Goal: Book appointment/travel/reservation

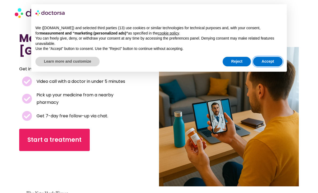
click at [270, 63] on button "Accept" at bounding box center [268, 62] width 30 height 10
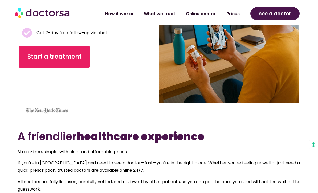
scroll to position [83, 0]
click at [238, 13] on link "Prices" at bounding box center [233, 14] width 24 height 12
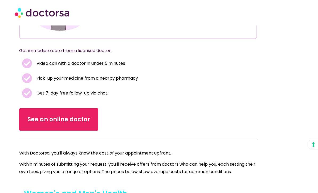
scroll to position [97, 0]
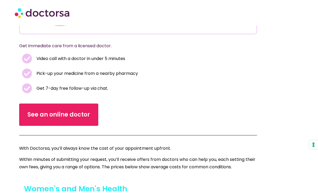
click at [79, 117] on span "See an online doctor" at bounding box center [58, 115] width 63 height 9
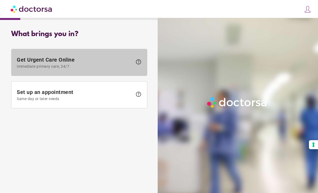
click at [139, 64] on span "help" at bounding box center [138, 62] width 6 height 6
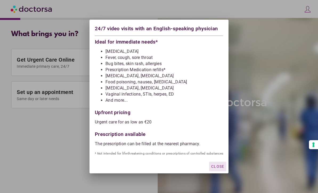
click at [74, 127] on div at bounding box center [159, 96] width 318 height 193
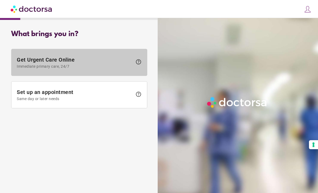
click at [72, 62] on span "Get Urgent Care Online Immediate primary care, 24/7" at bounding box center [75, 63] width 116 height 12
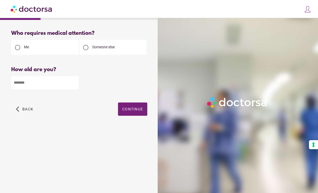
click at [46, 84] on input "number" at bounding box center [44, 82] width 67 height 13
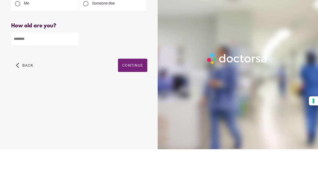
type input "**"
click at [136, 107] on span "Continue" at bounding box center [132, 109] width 21 height 4
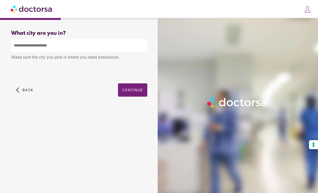
click at [51, 39] on input "text" at bounding box center [79, 45] width 136 height 13
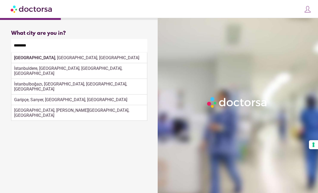
click at [64, 53] on div "[GEOGRAPHIC_DATA] , [GEOGRAPHIC_DATA], [GEOGRAPHIC_DATA]" at bounding box center [78, 58] width 135 height 11
type input "**********"
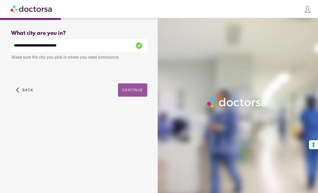
click at [136, 88] on span "Continue" at bounding box center [132, 90] width 21 height 4
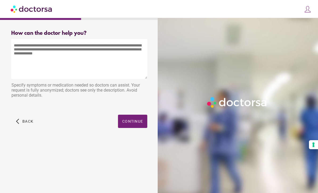
click at [28, 50] on textarea at bounding box center [79, 59] width 136 height 40
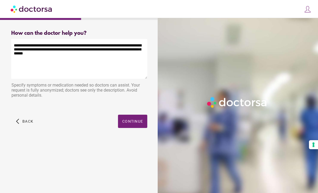
type textarea "**********"
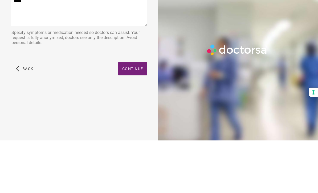
click at [139, 119] on span "Continue" at bounding box center [132, 121] width 21 height 4
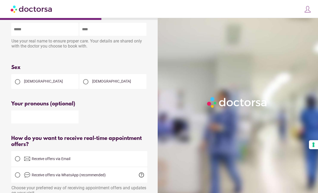
click at [88, 85] on div at bounding box center [85, 82] width 11 height 11
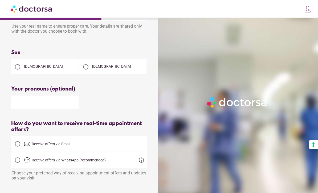
scroll to position [33, 0]
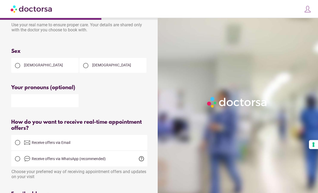
click at [66, 161] on span "Receive offers via WhatsApp (recommended)" at bounding box center [69, 159] width 74 height 4
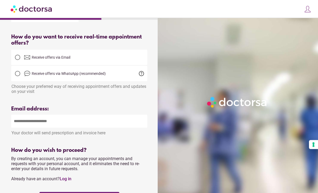
scroll to position [119, 0]
click at [64, 127] on input "email" at bounding box center [79, 121] width 136 height 13
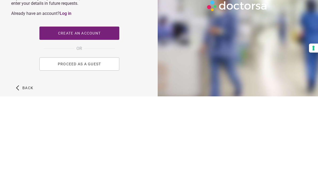
scroll to position [188, 0]
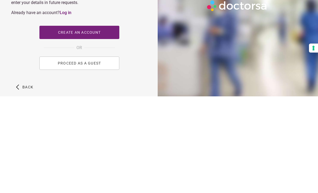
type input "**********"
click at [103, 153] on button "PROCEED AS A GUEST" at bounding box center [79, 159] width 80 height 13
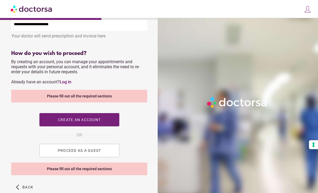
scroll to position [233, 0]
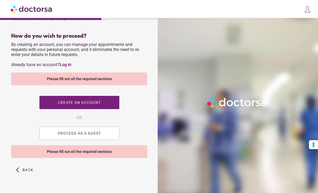
click at [99, 136] on span "PROCEED AS A GUEST" at bounding box center [78, 133] width 43 height 4
click at [99, 85] on div "Please fill out all the required sections" at bounding box center [79, 79] width 136 height 13
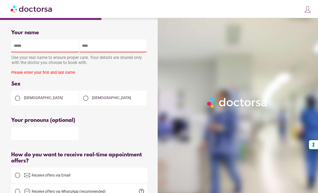
scroll to position [4, 0]
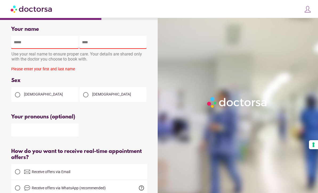
click at [16, 42] on input "text" at bounding box center [44, 42] width 67 height 13
type input "********"
click at [106, 45] on input "text" at bounding box center [112, 42] width 67 height 13
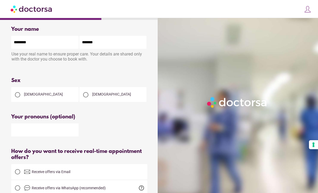
type input "********"
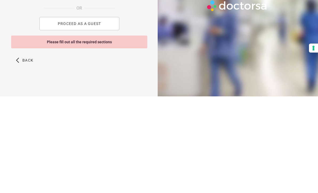
scroll to position [250, 0]
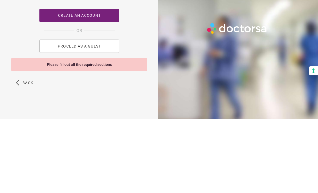
click at [104, 114] on button "PROCEED AS A GUEST" at bounding box center [79, 120] width 80 height 13
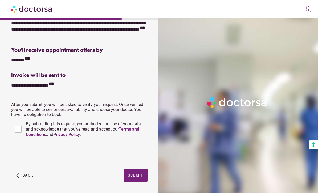
scroll to position [114, 0]
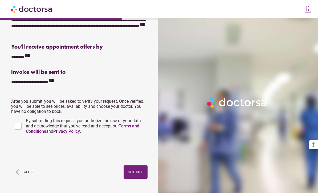
click at [128, 175] on span "Submit" at bounding box center [135, 172] width 15 height 4
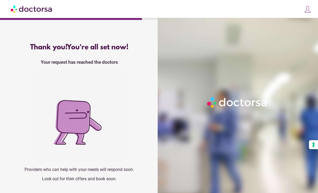
click at [310, 10] on img at bounding box center [307, 9] width 7 height 7
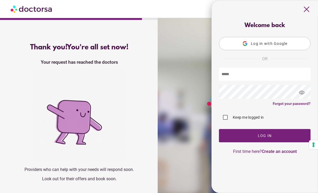
click at [11, 144] on div "Thank you! You're all set now! Your request has reached the doctors Providers w…" at bounding box center [79, 114] width 153 height 151
